Goal: Register for event/course

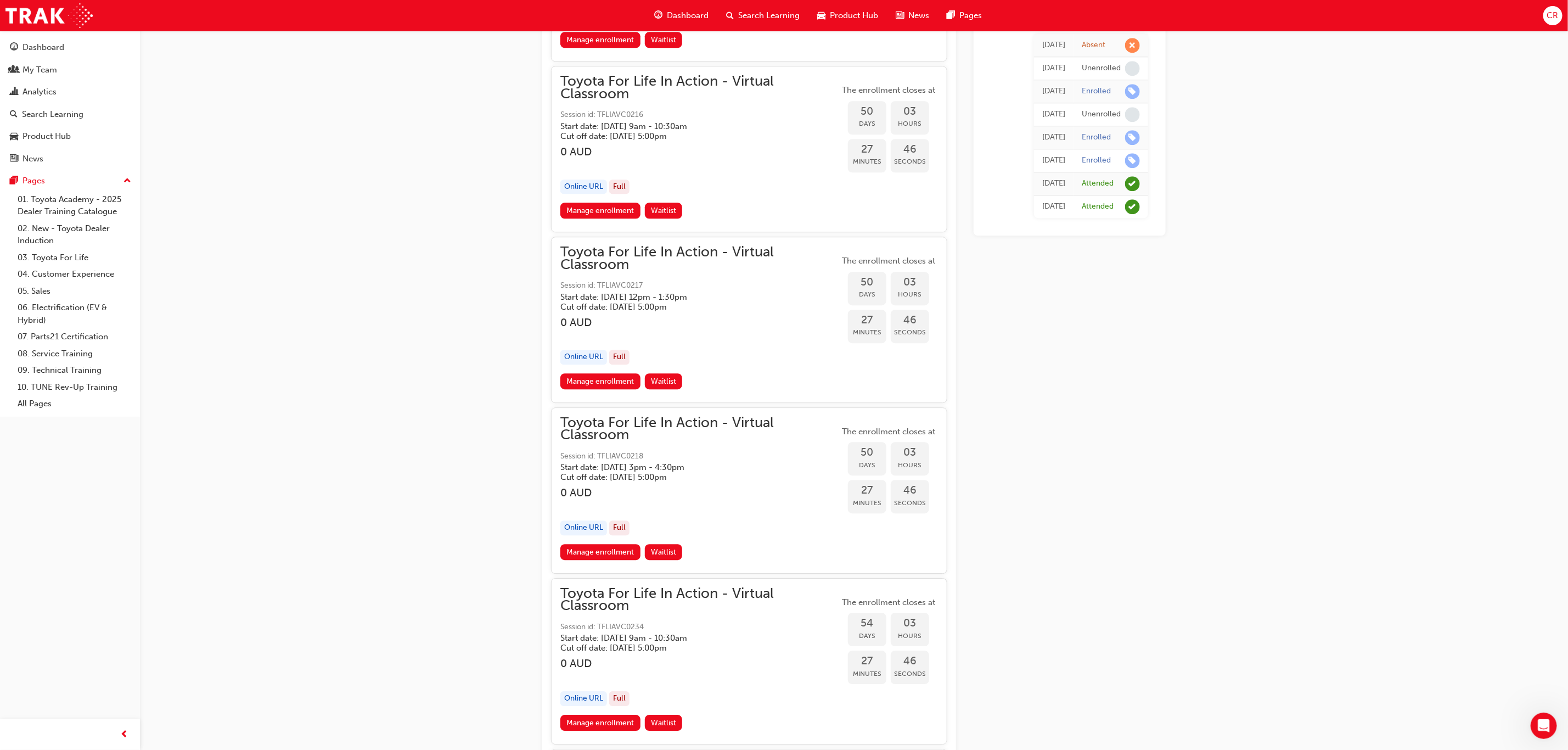
scroll to position [11572, 0]
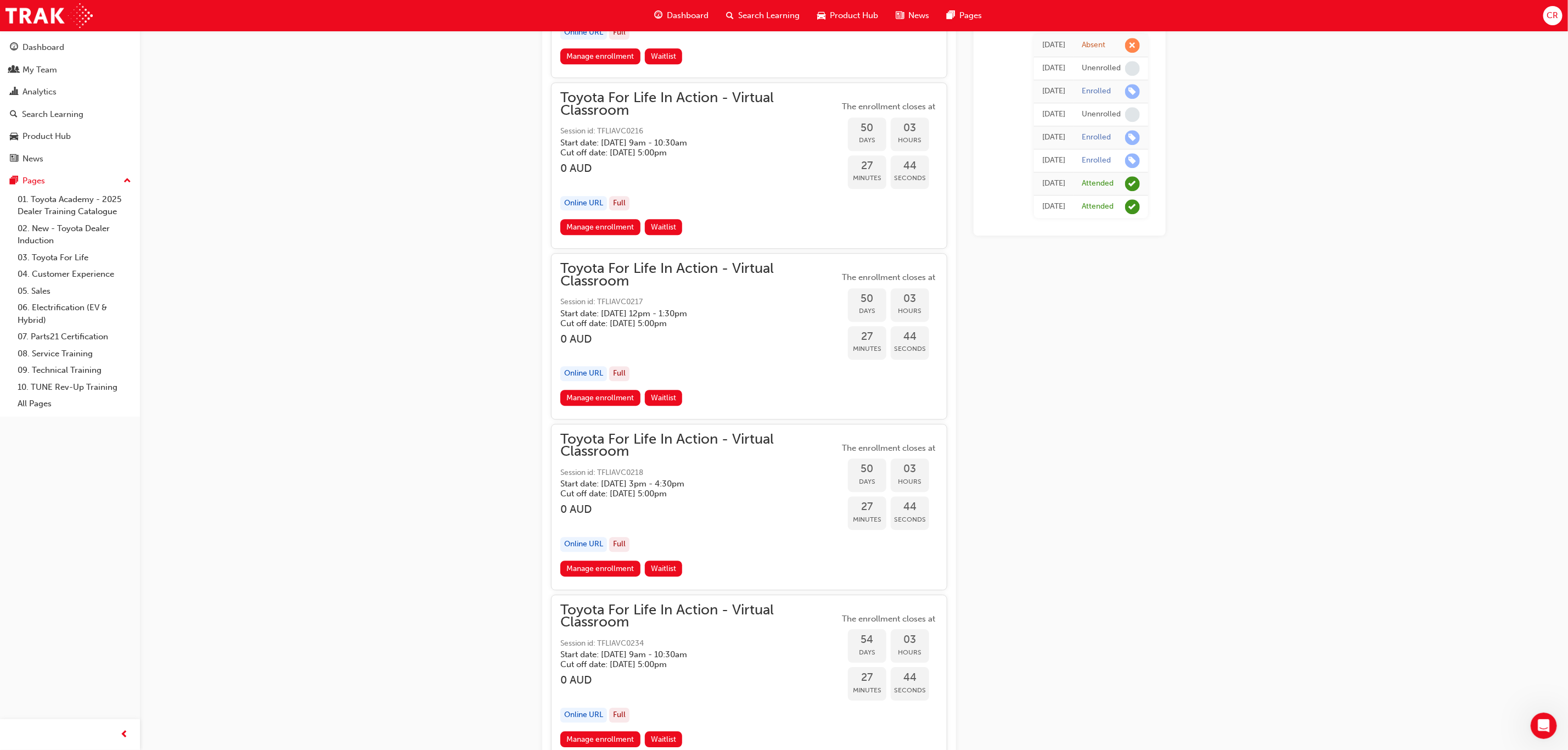
click at [790, 516] on div "button" at bounding box center [700, 521] width 279 height 12
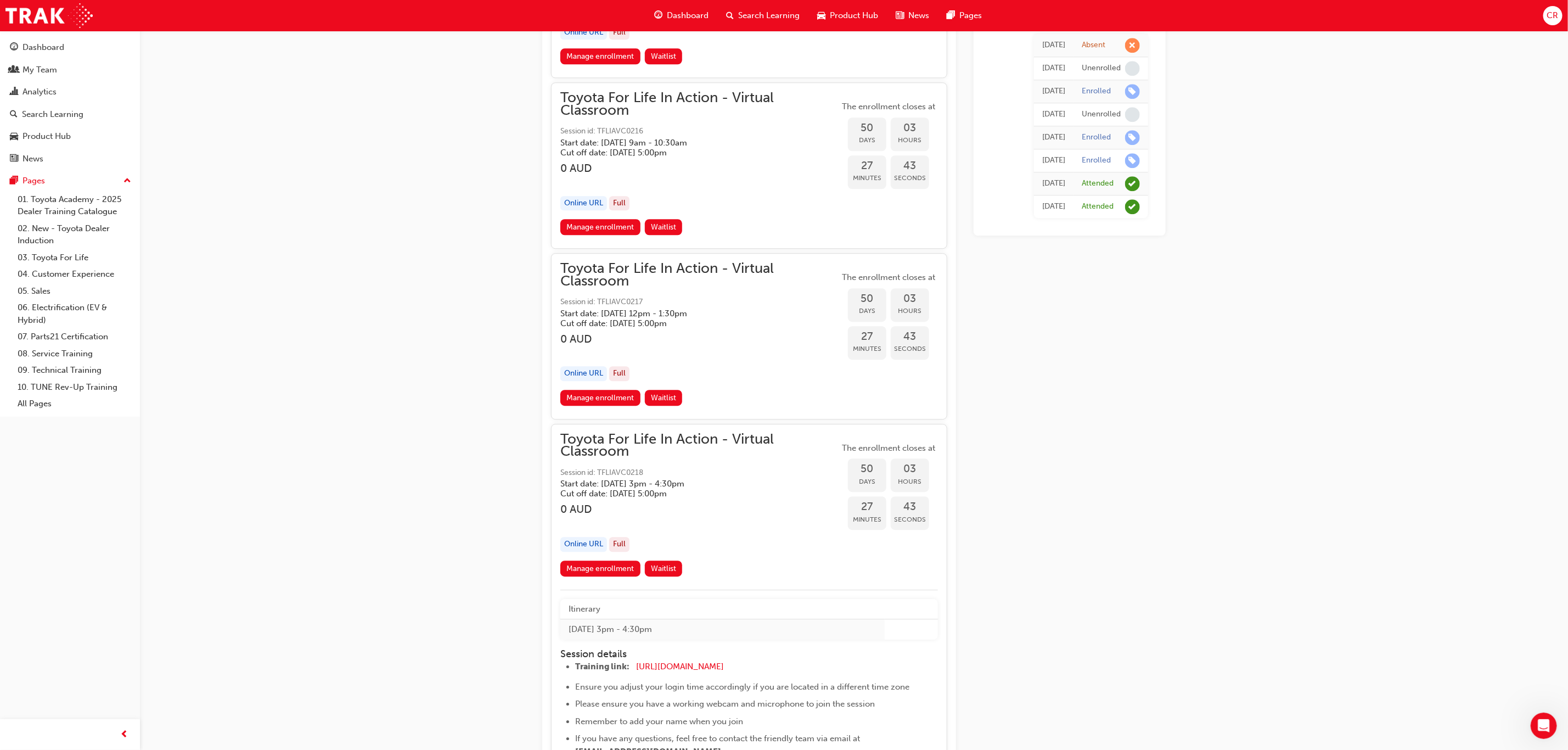
click at [786, 537] on div "Online URL Full" at bounding box center [700, 544] width 279 height 15
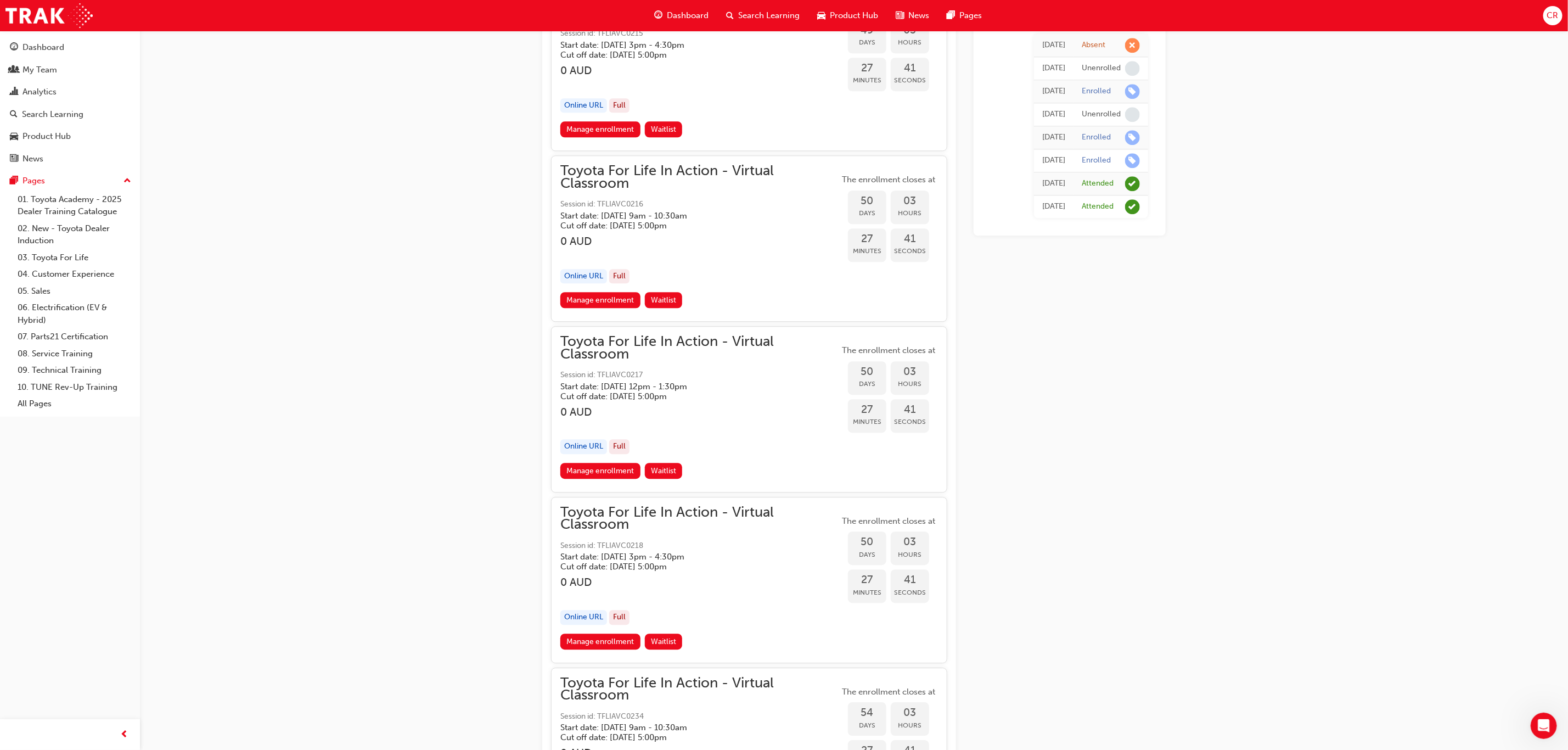
scroll to position [11407, 0]
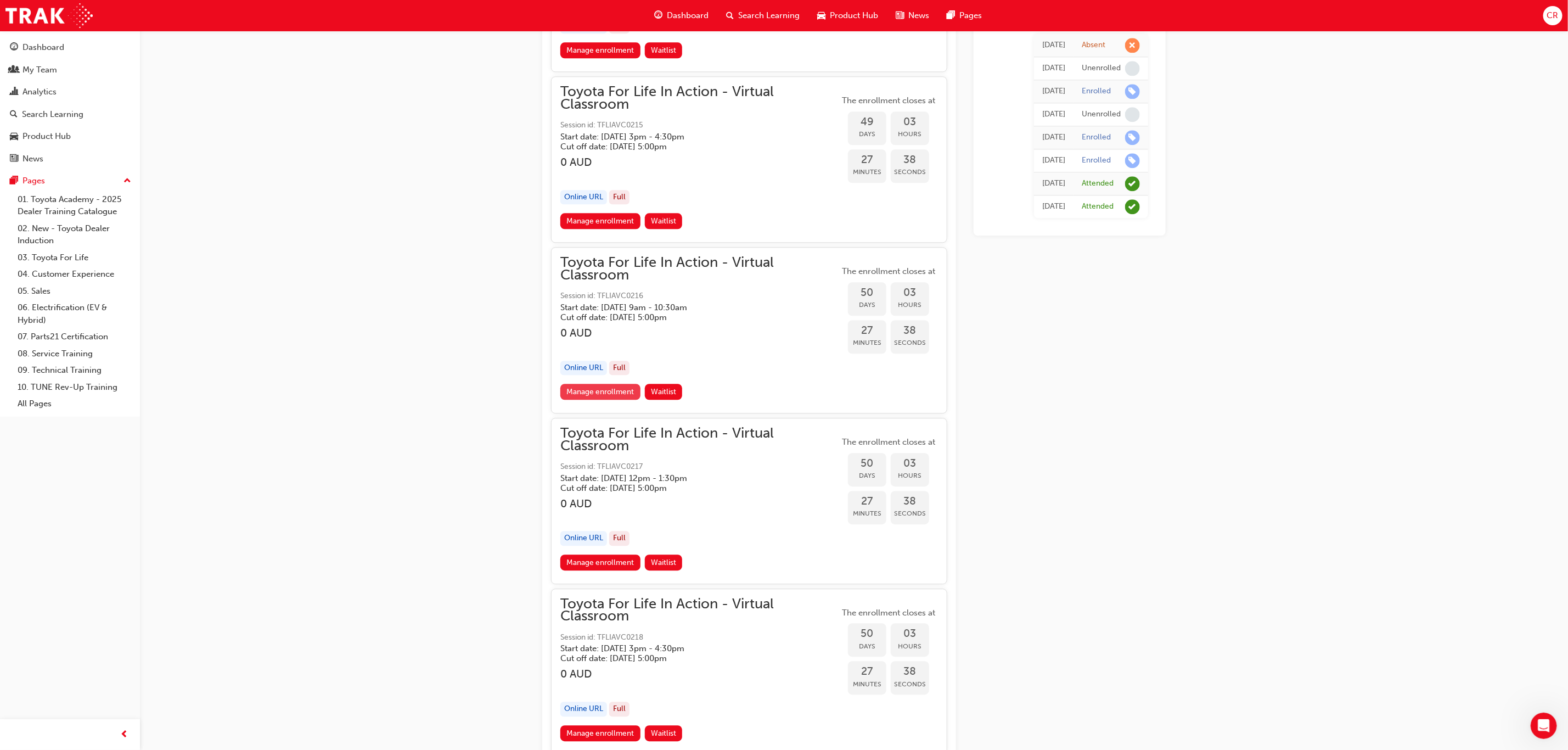
click at [583, 384] on link "Manage enrollment" at bounding box center [601, 392] width 80 height 16
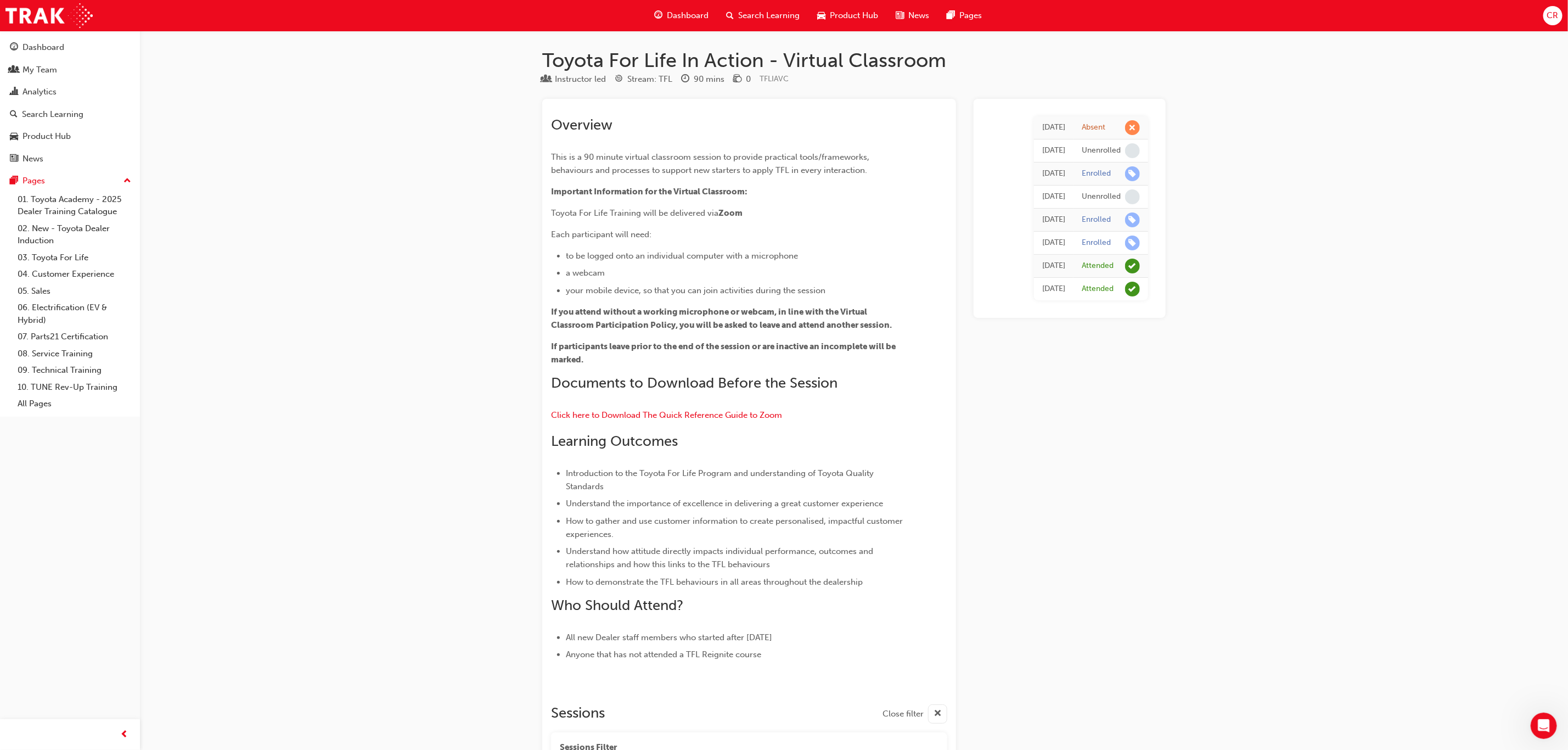
scroll to position [11407, 0]
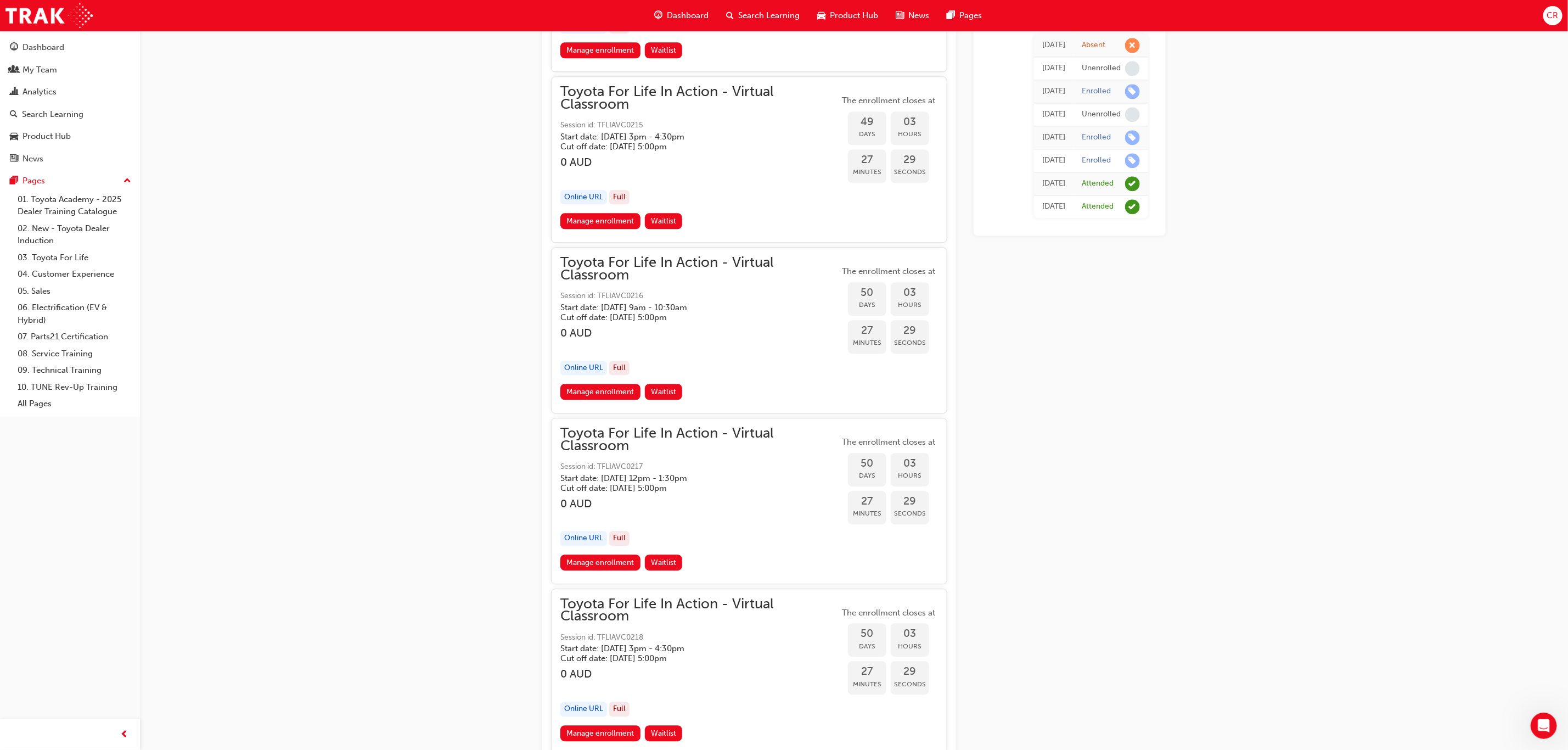
click at [743, 360] on div "Online URL Full" at bounding box center [700, 368] width 279 height 15
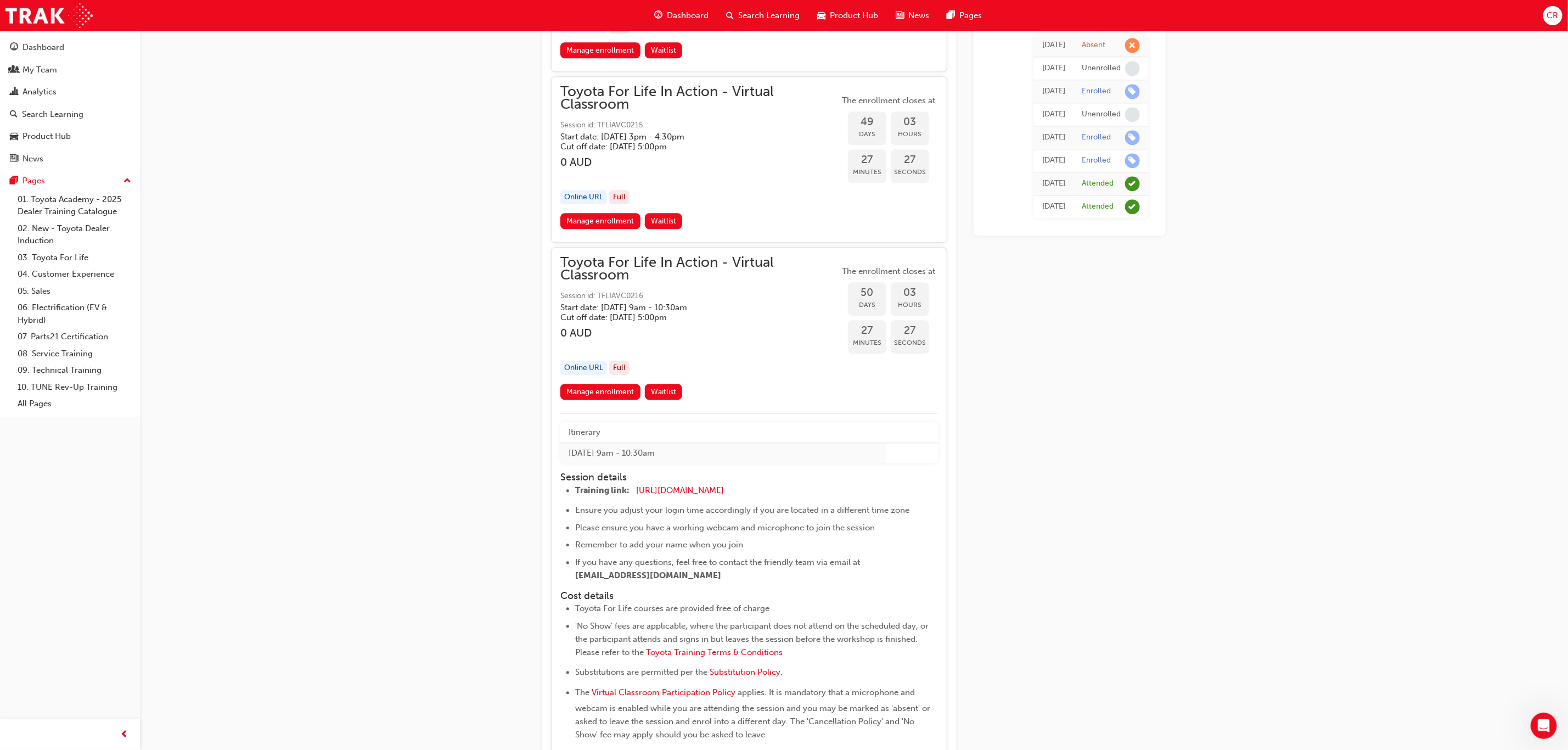
click at [744, 285] on div "Toyota For Life In Action - Virtual Classroom Session id: TFLIAVC0216 Start dat…" at bounding box center [700, 320] width 279 height 128
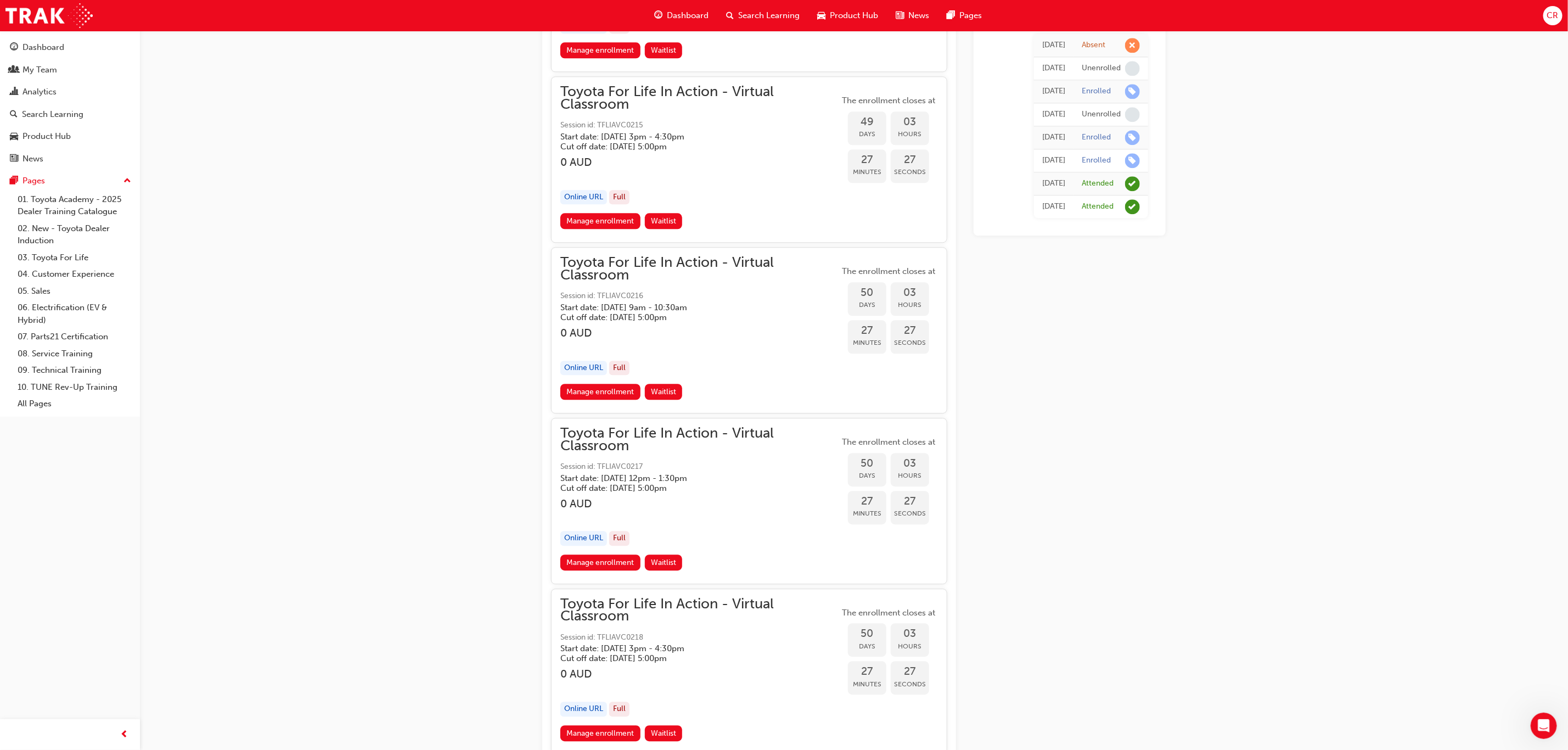
click at [579, 384] on link "Manage enrollment" at bounding box center [601, 392] width 80 height 16
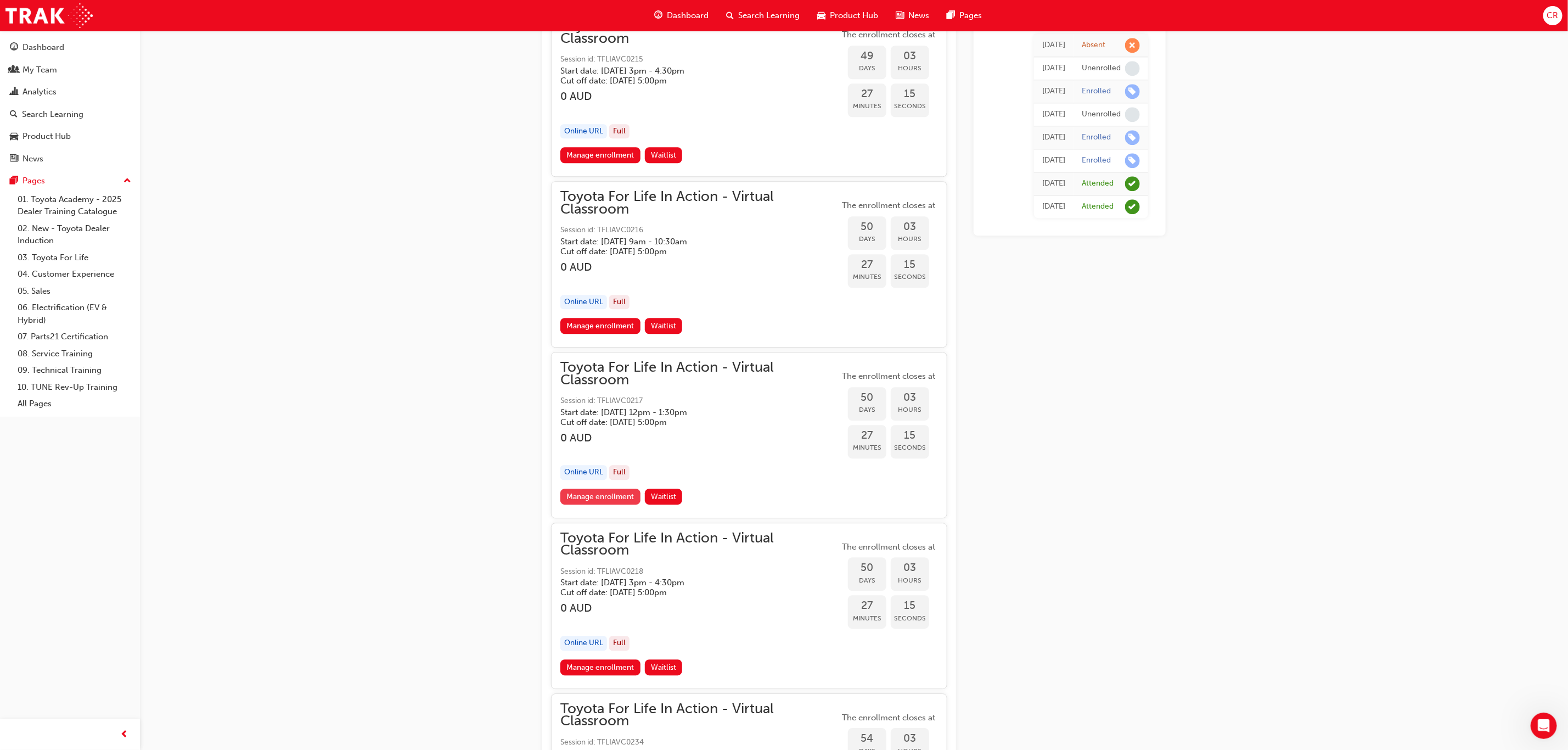
scroll to position [11572, 0]
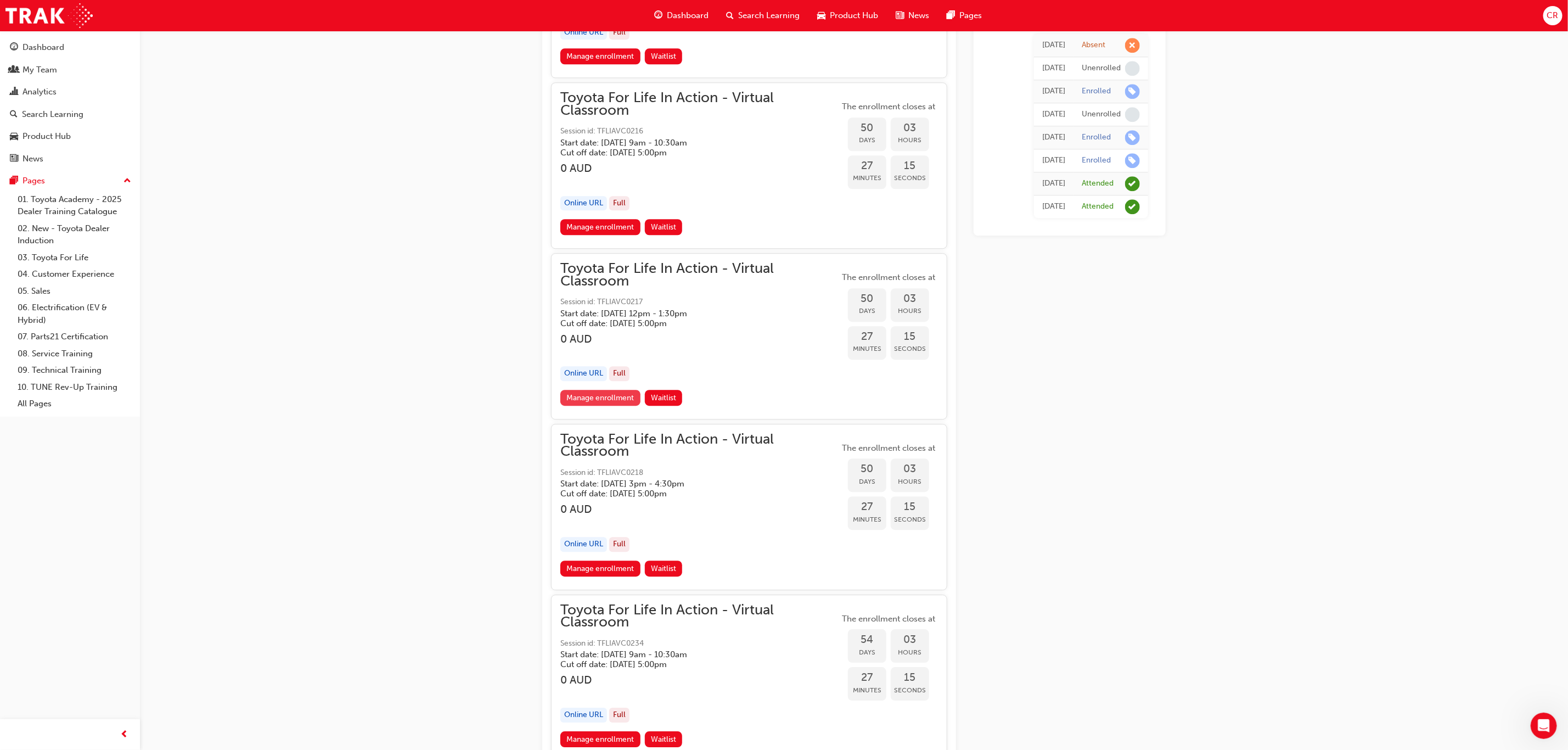
click at [608, 390] on link "Manage enrollment" at bounding box center [601, 397] width 80 height 16
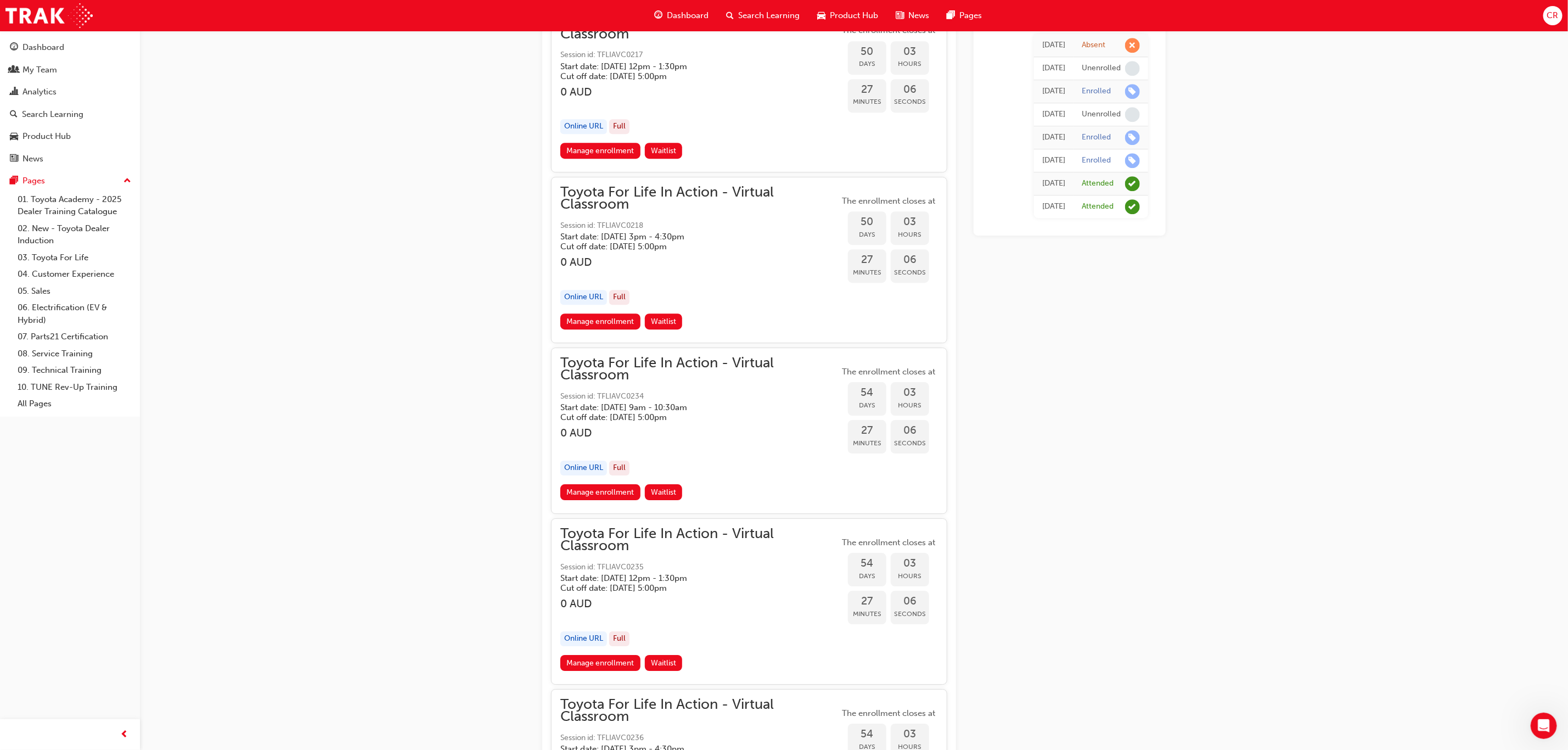
click at [695, 244] on div "Toyota For Life In Action - Virtual Classroom Session id: TFLIAVC0218 Start dat…" at bounding box center [700, 250] width 279 height 128
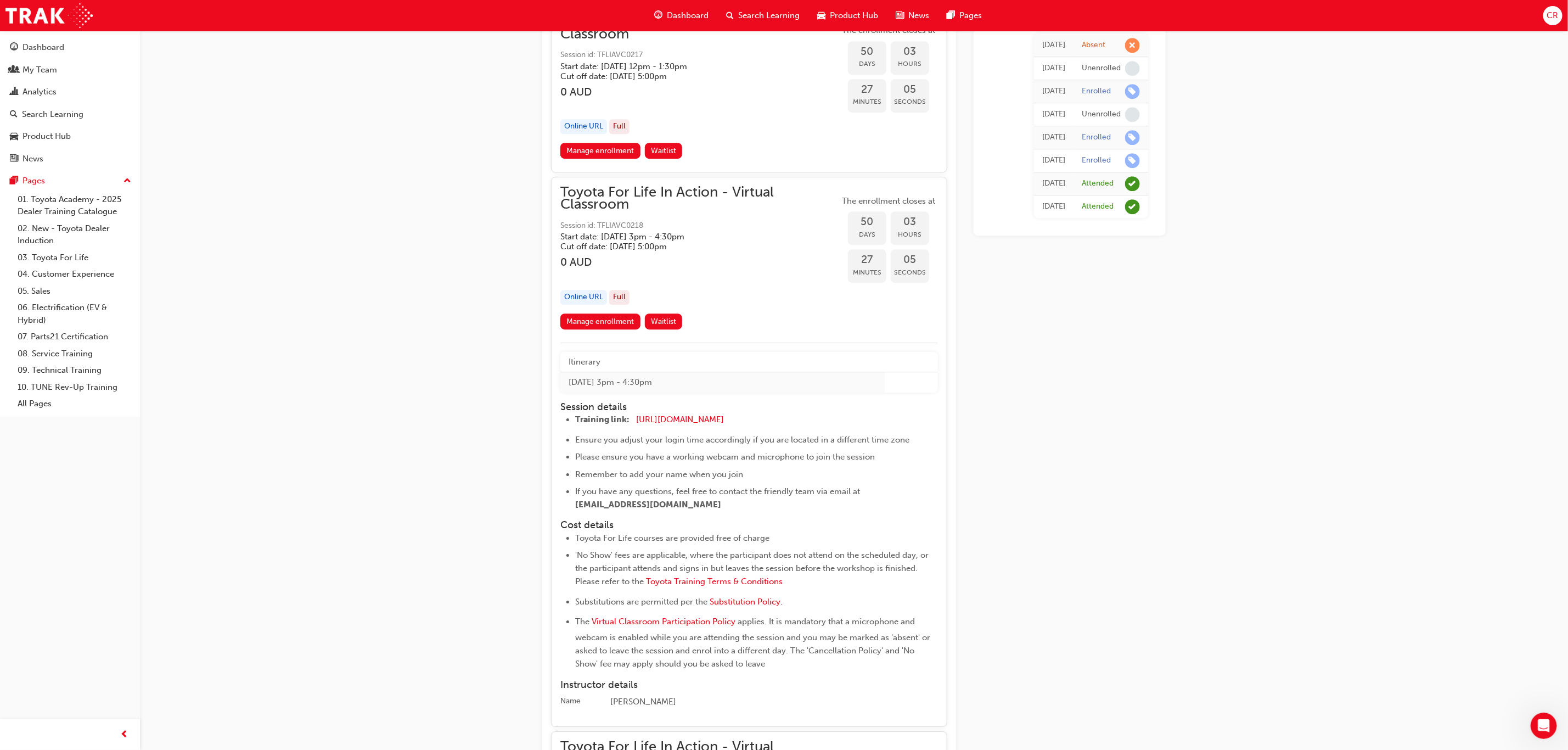
click at [632, 314] on link "Manage enrollment" at bounding box center [601, 321] width 80 height 16
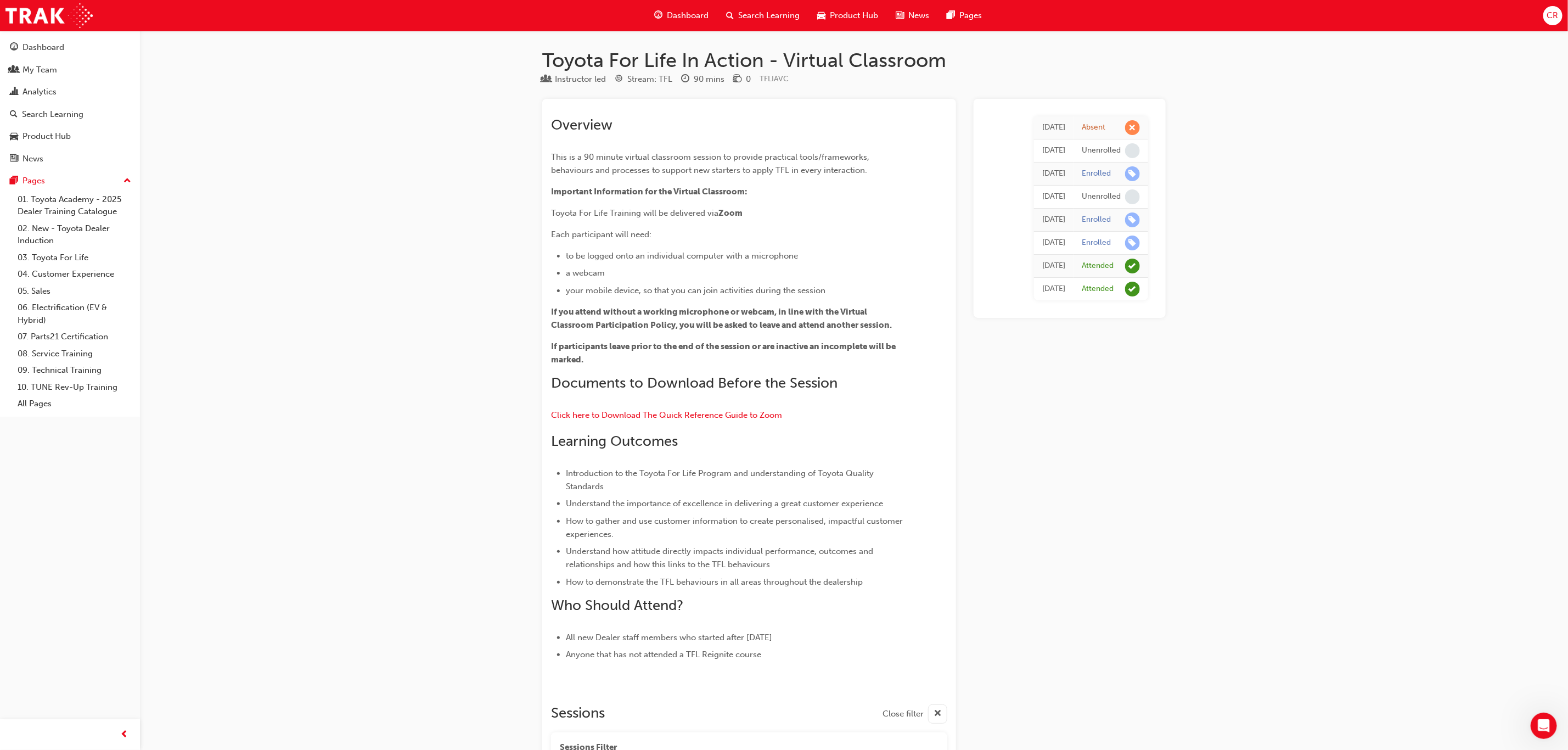
scroll to position [11819, 0]
